Goal: Task Accomplishment & Management: Use online tool/utility

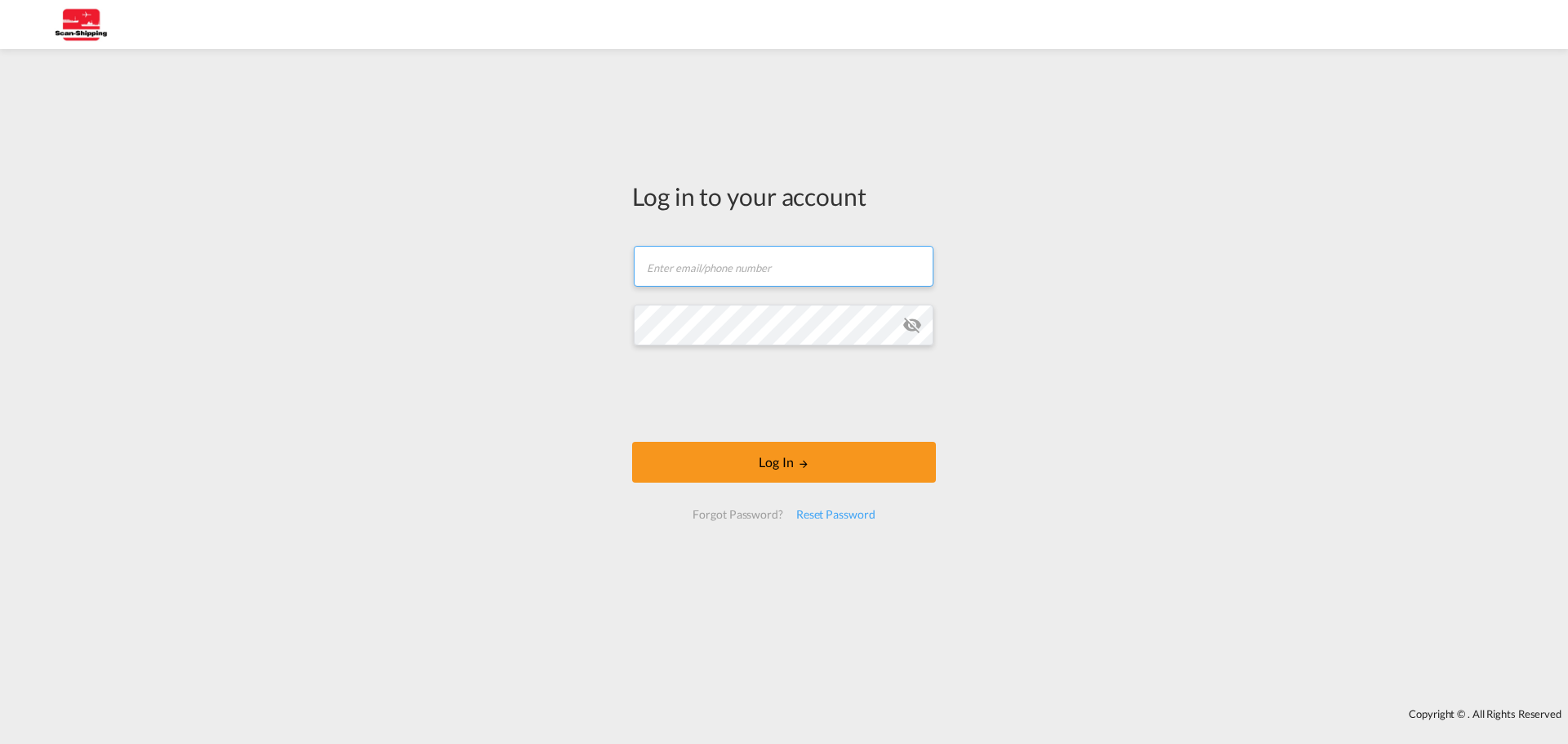
type input "[EMAIL_ADDRESS][DOMAIN_NAME]"
click at [624, 317] on div "Log in to your account [EMAIL_ADDRESS][DOMAIN_NAME] Log In Forgot Password? Res…" at bounding box center [784, 357] width 328 height 601
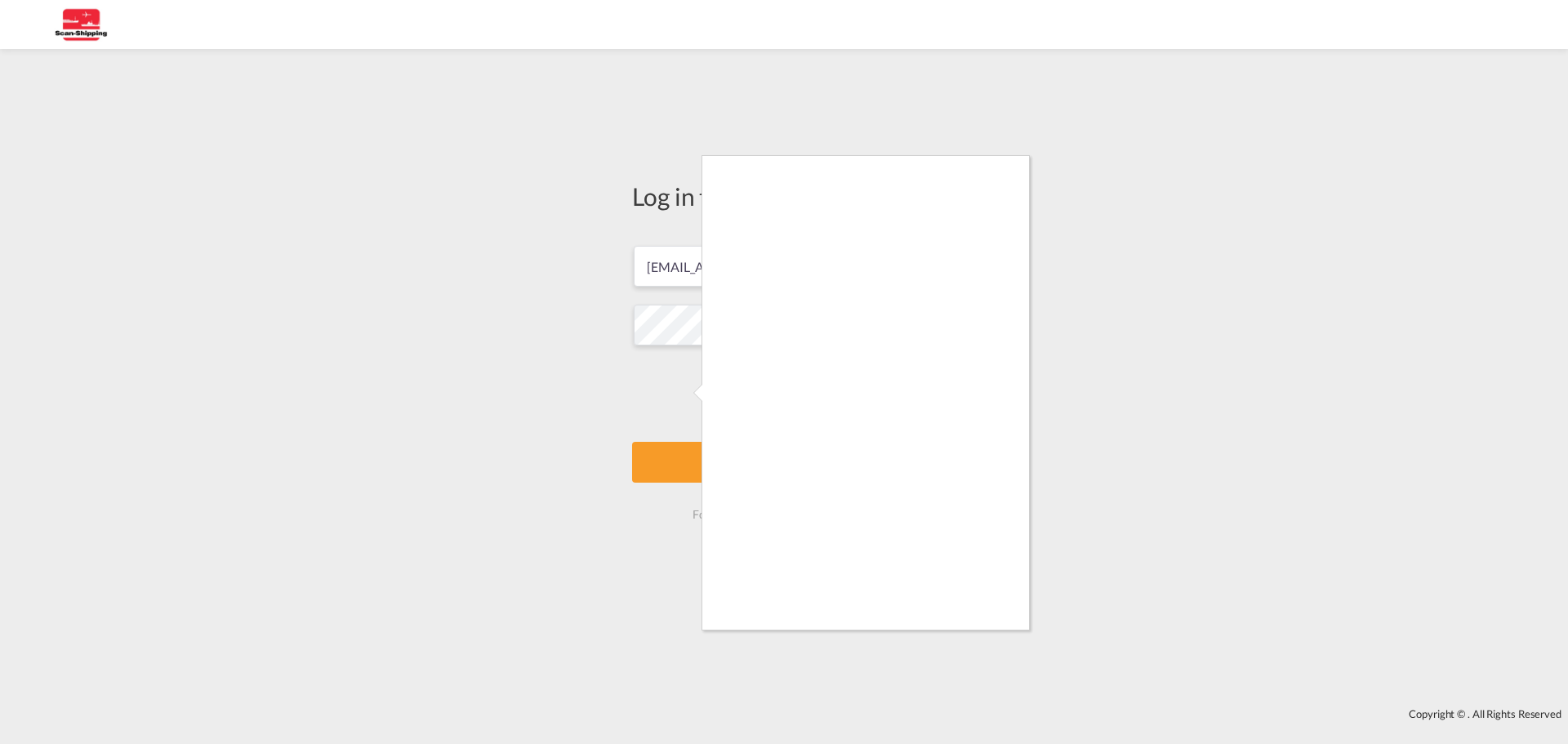
click at [676, 398] on div at bounding box center [784, 372] width 1568 height 744
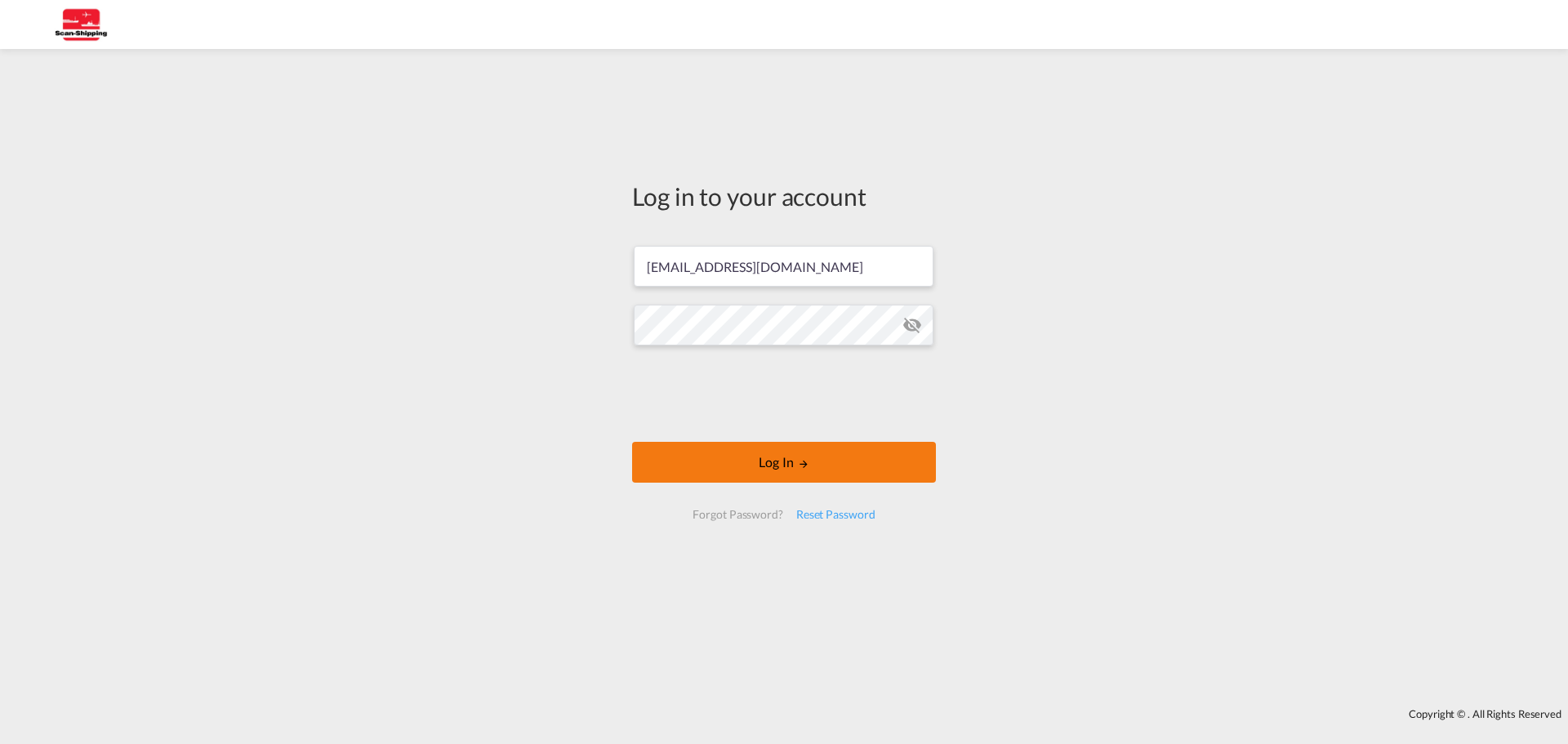
click at [775, 459] on button "Log In" at bounding box center [784, 462] width 304 height 41
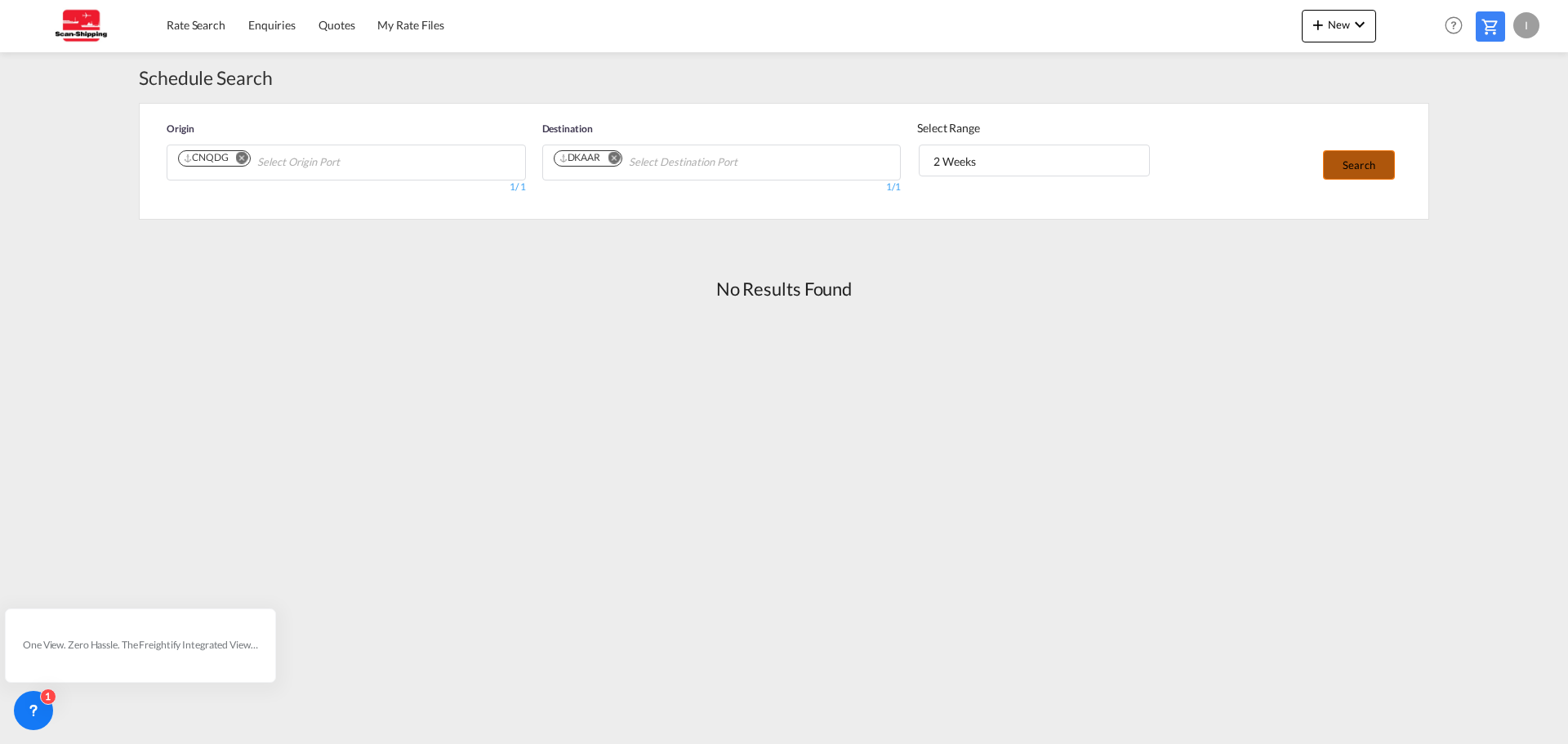
click at [1372, 170] on button "Search" at bounding box center [1359, 165] width 72 height 29
click at [241, 154] on md-icon "Remove" at bounding box center [242, 157] width 12 height 12
click at [239, 160] on input "Chips input." at bounding box center [256, 162] width 155 height 26
type input "[GEOGRAPHIC_DATA]"
click at [411, 248] on div "Qingdao China CNTAO" at bounding box center [305, 248] width 311 height 49
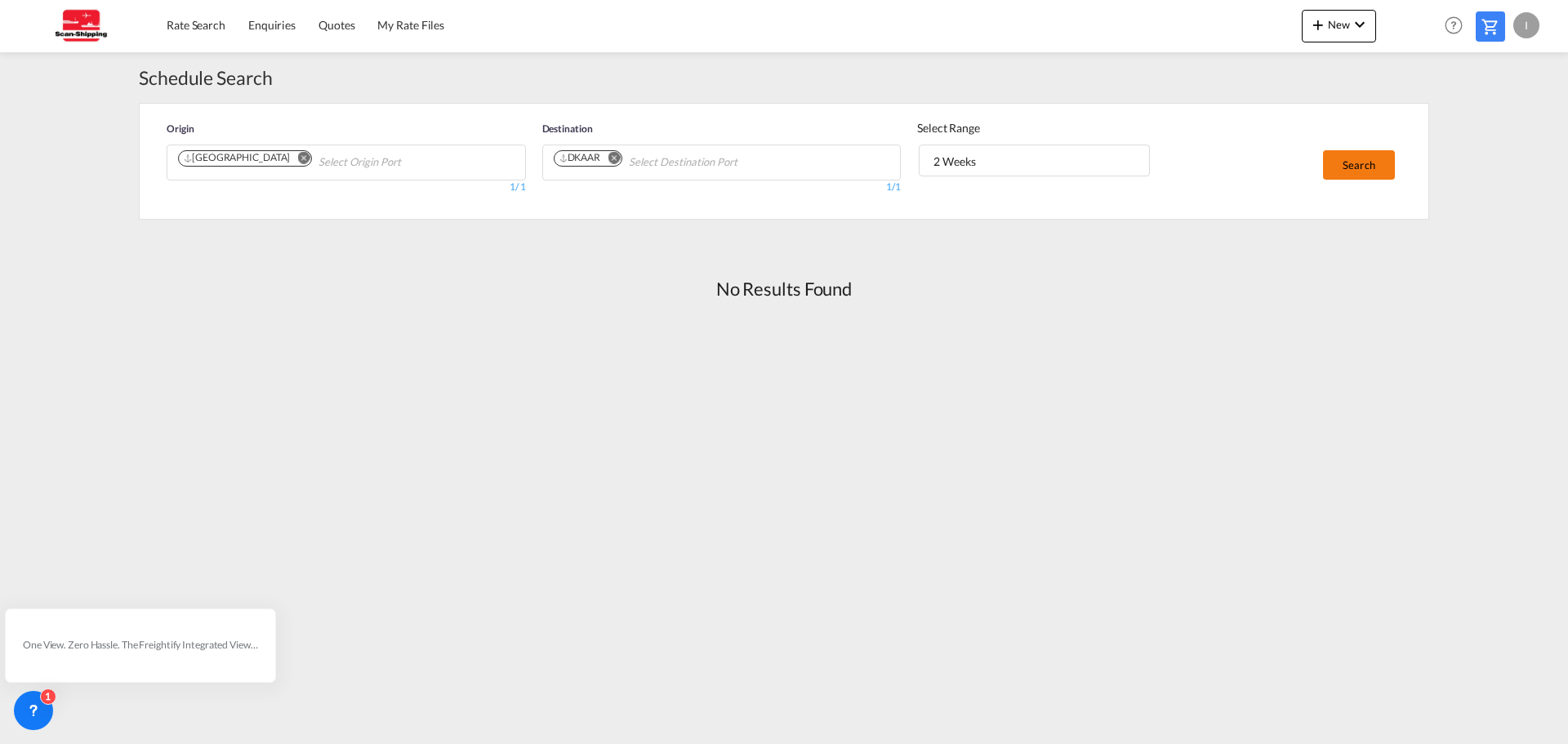
click at [1356, 166] on button "Search" at bounding box center [1359, 165] width 72 height 29
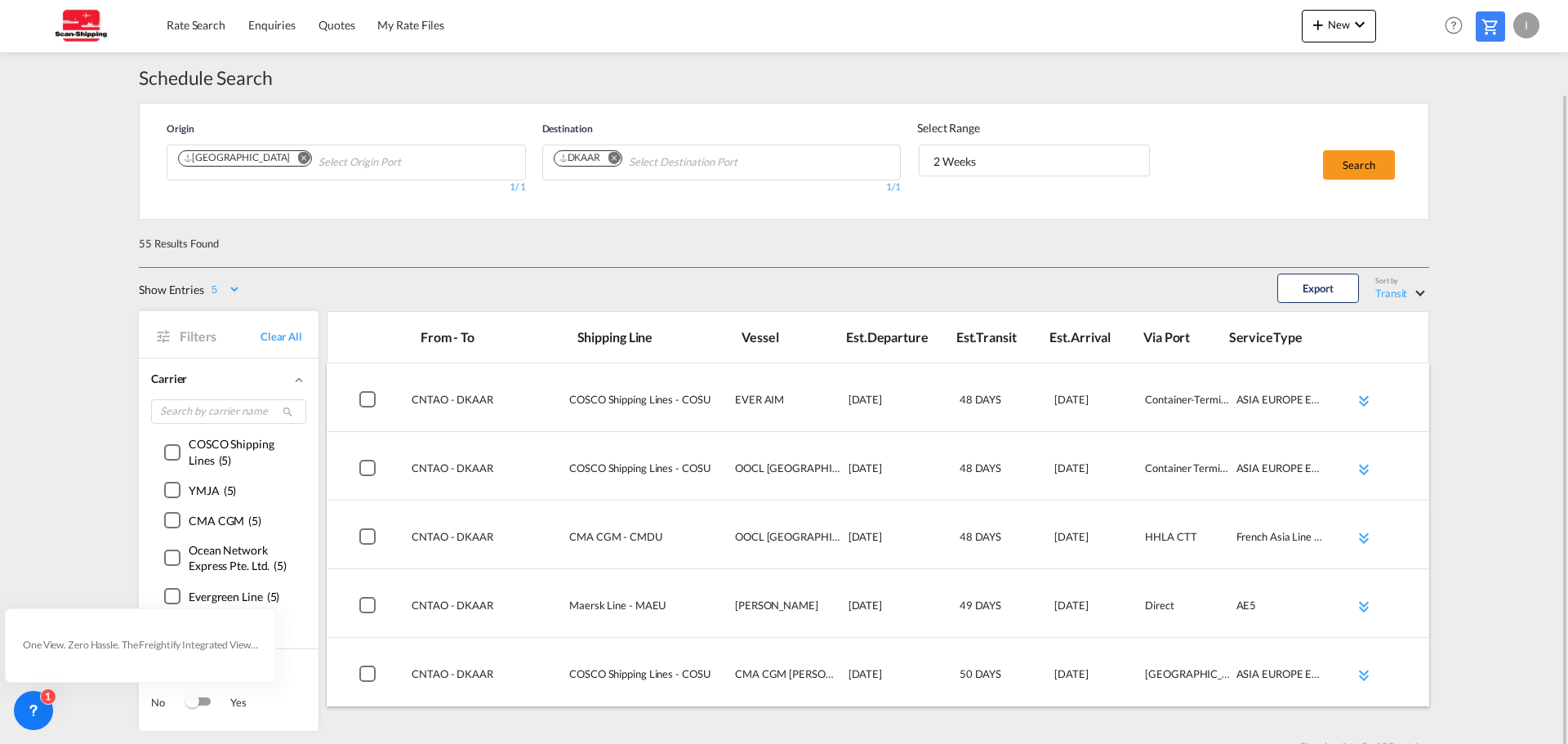
scroll to position [48, 0]
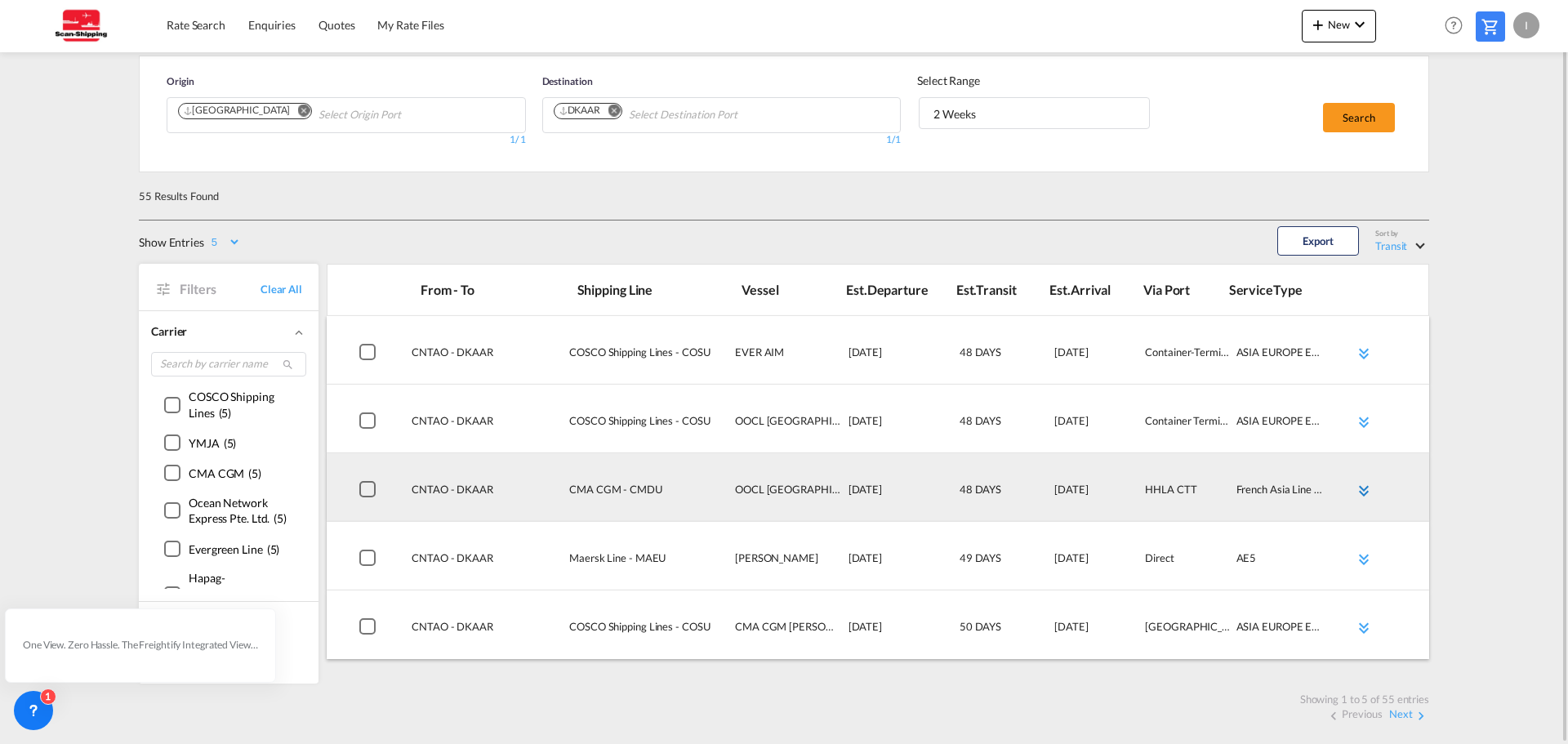
click at [1363, 496] on md-icon "icon-chevron-double-down md-link-fg" at bounding box center [1363, 491] width 20 height 20
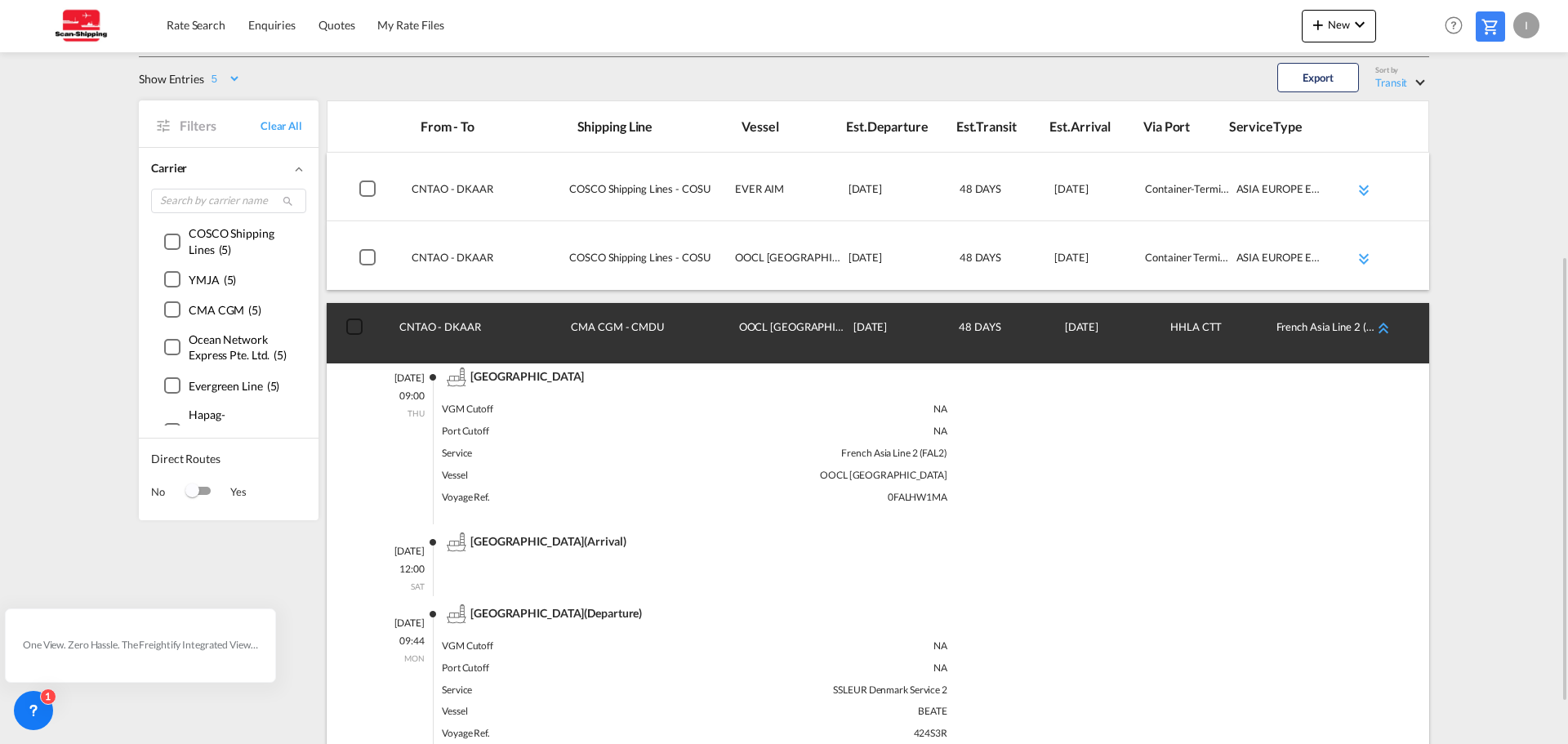
scroll to position [293, 0]
